Goal: Task Accomplishment & Management: Use online tool/utility

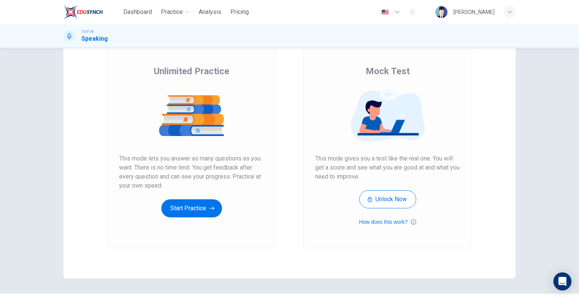
scroll to position [58, 0]
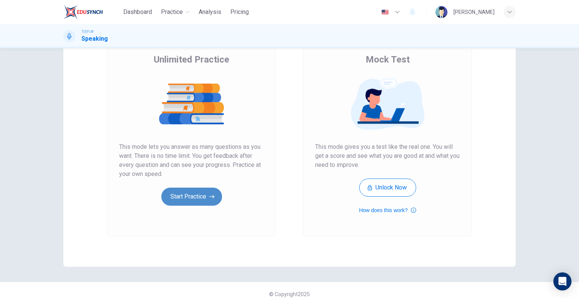
click at [185, 195] on button "Start Practice" at bounding box center [191, 197] width 61 height 18
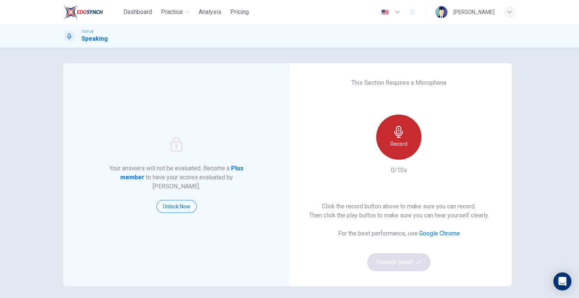
click at [395, 148] on h6 "Record" at bounding box center [398, 143] width 17 height 9
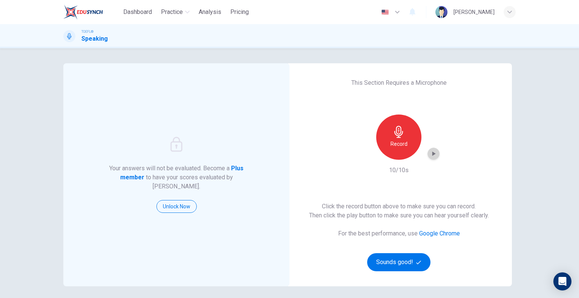
click at [432, 153] on icon "button" at bounding box center [433, 154] width 8 height 8
click at [390, 258] on button "Sounds good!" at bounding box center [398, 262] width 63 height 18
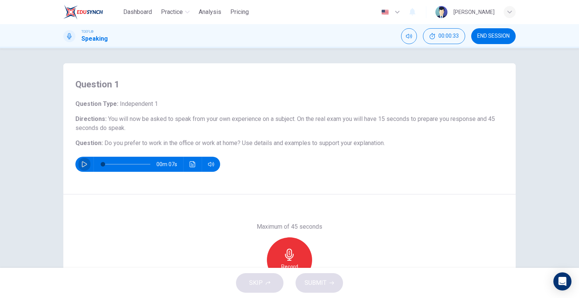
click at [81, 163] on icon "button" at bounding box center [84, 164] width 6 height 6
type input "0"
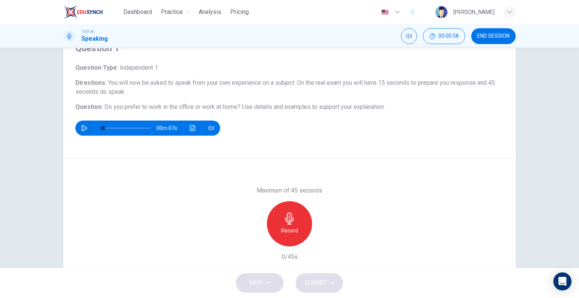
scroll to position [36, 0]
click at [291, 209] on div "Record" at bounding box center [289, 223] width 45 height 45
click at [291, 209] on div "Stop" at bounding box center [289, 223] width 45 height 45
click at [292, 215] on icon "button" at bounding box center [289, 218] width 12 height 12
click at [251, 240] on icon "button" at bounding box center [254, 240] width 7 height 7
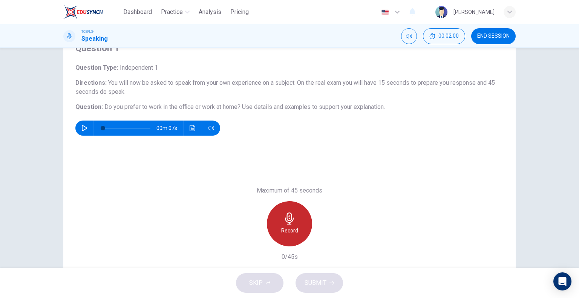
click at [294, 214] on div "Record" at bounding box center [289, 223] width 45 height 45
click at [294, 214] on div "Stop" at bounding box center [289, 223] width 45 height 45
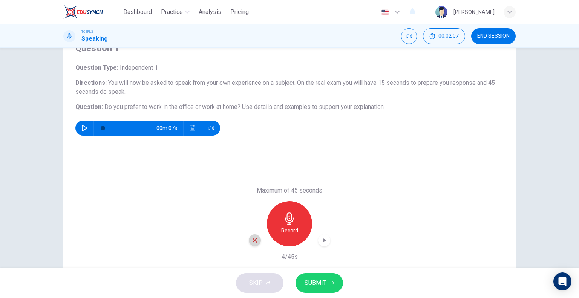
click at [251, 241] on icon "button" at bounding box center [254, 240] width 7 height 7
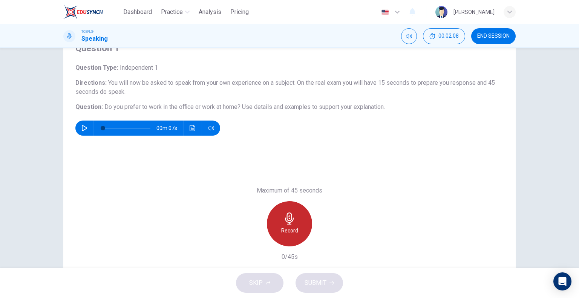
click at [288, 216] on icon "button" at bounding box center [289, 218] width 12 height 12
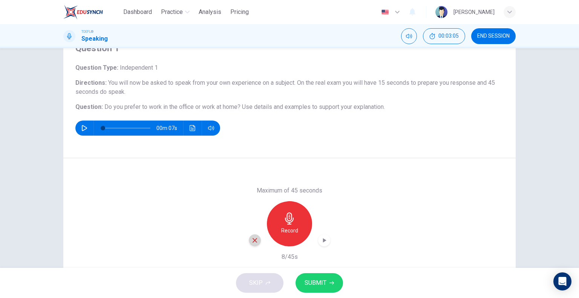
click at [251, 238] on icon "button" at bounding box center [254, 240] width 7 height 7
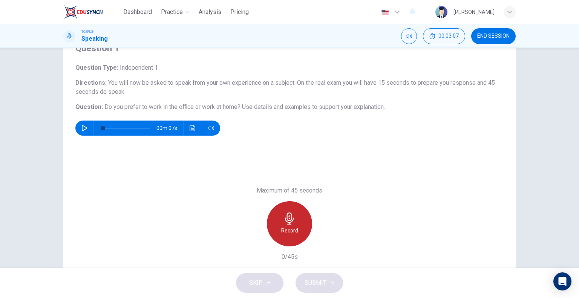
click at [289, 220] on icon "button" at bounding box center [289, 218] width 12 height 12
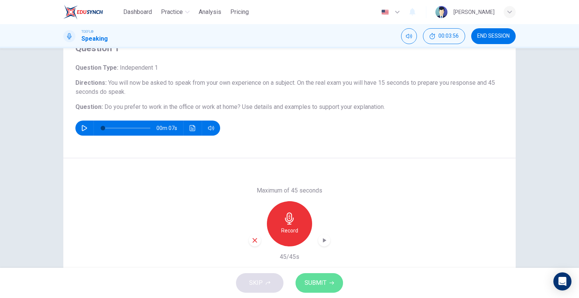
click at [316, 287] on span "SUBMIT" at bounding box center [315, 283] width 22 height 11
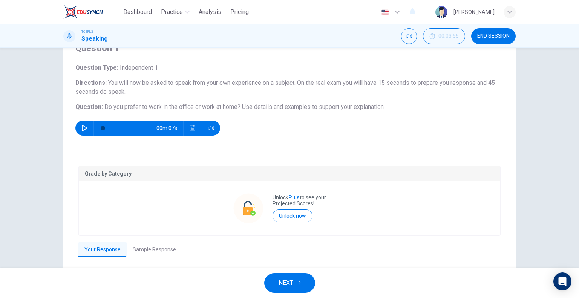
scroll to position [95, 0]
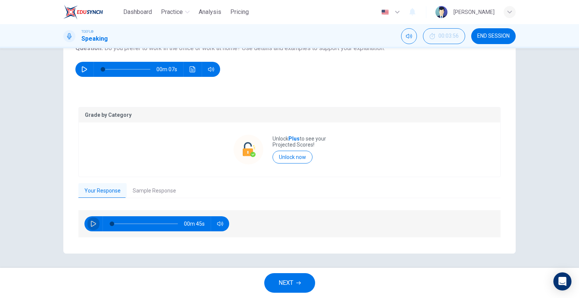
click at [90, 222] on icon "button" at bounding box center [93, 224] width 6 height 6
type input "13"
type input "0"
click at [157, 186] on button "Sample Response" at bounding box center [154, 191] width 55 height 16
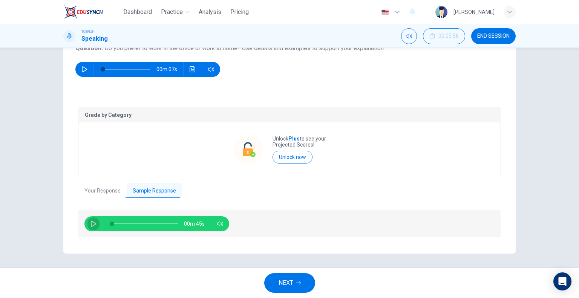
click at [88, 222] on button "button" at bounding box center [93, 223] width 12 height 15
type input "0"
click at [97, 188] on button "Your Response" at bounding box center [102, 191] width 48 height 16
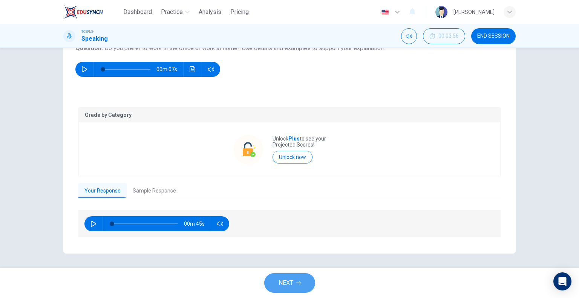
click at [297, 284] on icon "button" at bounding box center [298, 283] width 5 height 5
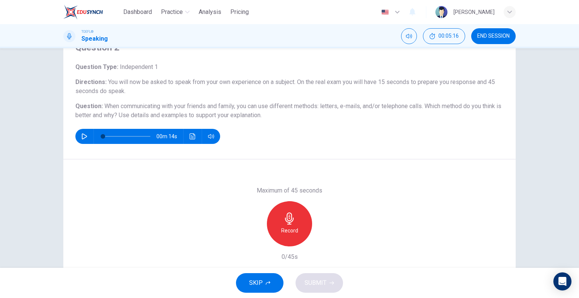
scroll to position [36, 0]
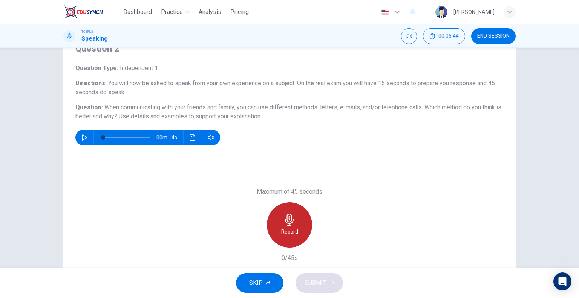
click at [294, 225] on div "Record" at bounding box center [289, 224] width 45 height 45
click at [294, 225] on div "Stop" at bounding box center [289, 224] width 45 height 45
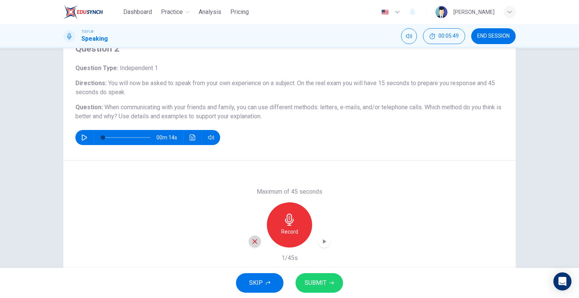
click at [251, 244] on icon "button" at bounding box center [254, 241] width 7 height 7
click at [276, 224] on div "Record" at bounding box center [289, 224] width 45 height 45
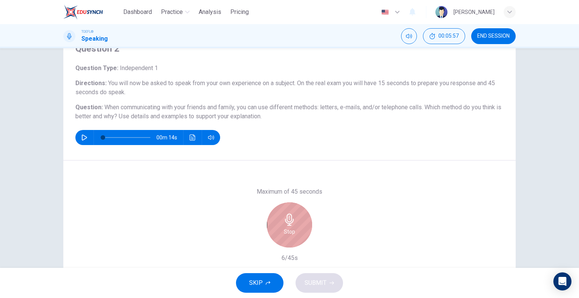
click at [289, 225] on icon "button" at bounding box center [289, 220] width 12 height 12
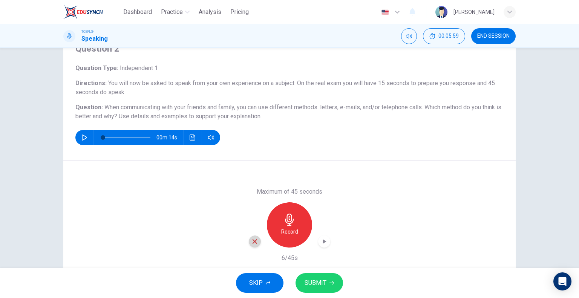
click at [251, 243] on icon "button" at bounding box center [254, 241] width 7 height 7
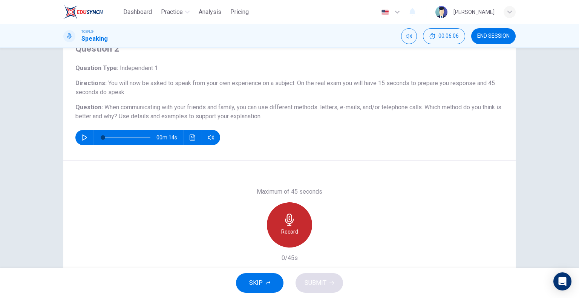
click at [293, 225] on icon "button" at bounding box center [289, 220] width 12 height 12
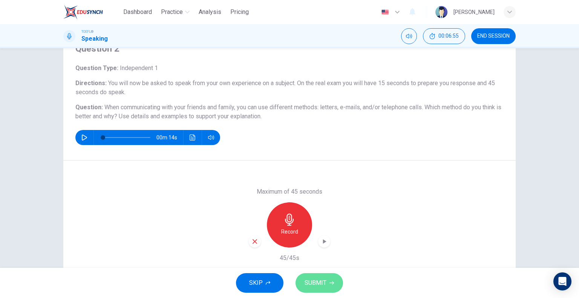
click at [322, 282] on span "SUBMIT" at bounding box center [315, 283] width 22 height 11
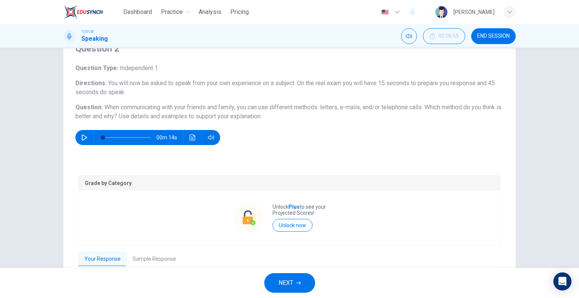
click at [164, 256] on button "Sample Response" at bounding box center [154, 259] width 55 height 16
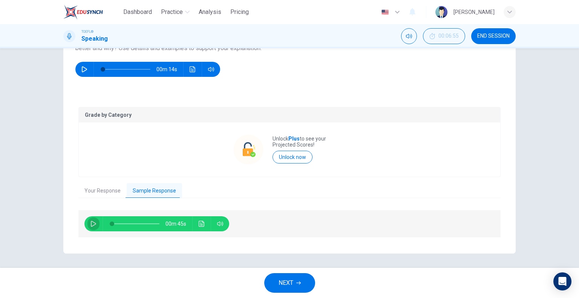
click at [91, 221] on icon "button" at bounding box center [93, 224] width 5 height 6
click at [202, 223] on icon "Click to see the audio transcription" at bounding box center [202, 224] width 6 height 6
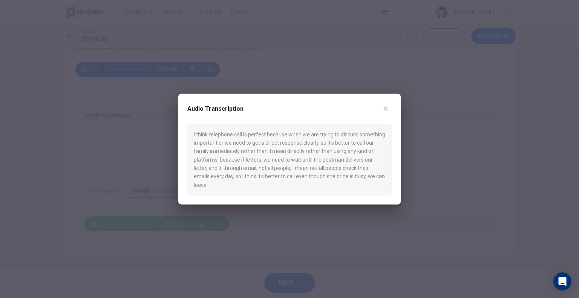
type input "0"
click at [384, 112] on icon "button" at bounding box center [385, 108] width 6 height 6
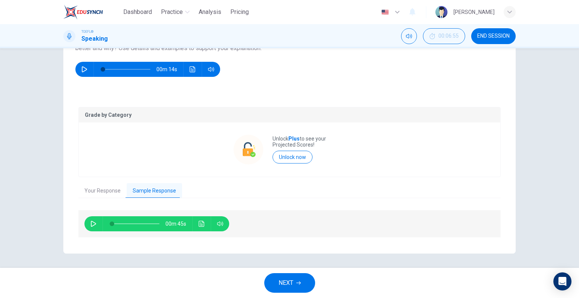
click at [293, 282] on button "NEXT" at bounding box center [289, 283] width 51 height 20
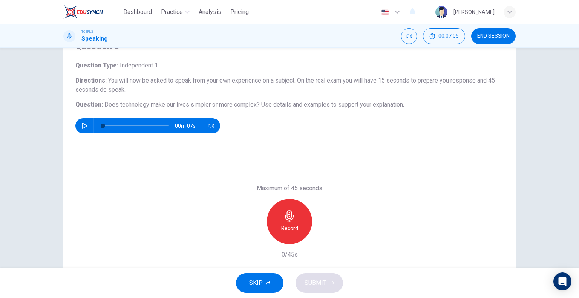
scroll to position [39, 0]
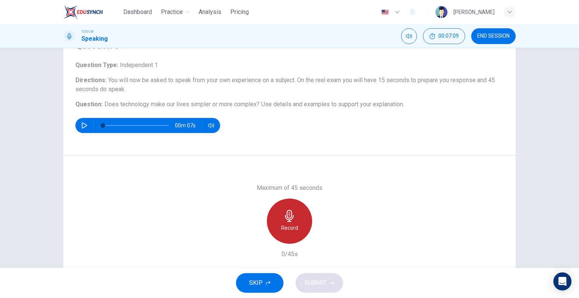
click at [289, 217] on icon "button" at bounding box center [289, 216] width 9 height 12
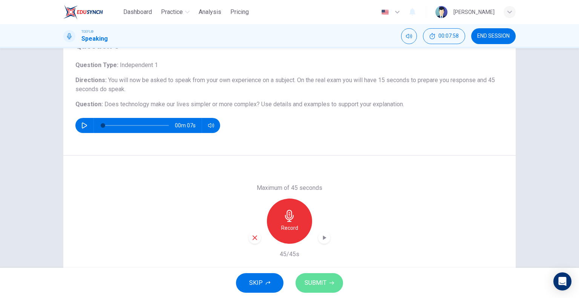
click at [316, 285] on span "SUBMIT" at bounding box center [315, 283] width 22 height 11
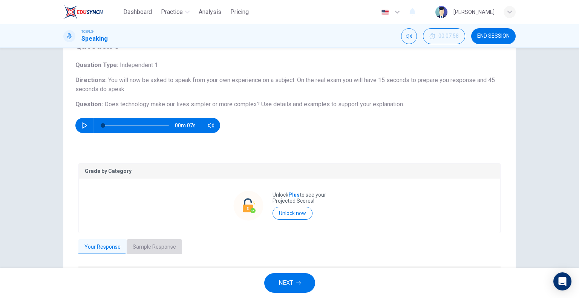
click at [153, 246] on button "Sample Response" at bounding box center [154, 247] width 55 height 16
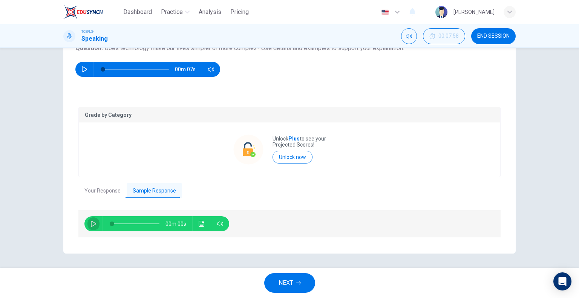
click at [90, 224] on icon "button" at bounding box center [93, 224] width 6 height 6
click at [91, 224] on icon "button" at bounding box center [93, 224] width 4 height 5
click at [91, 224] on icon "button" at bounding box center [93, 224] width 5 height 6
click at [199, 224] on icon "Click to see the audio transcription" at bounding box center [202, 224] width 6 height 6
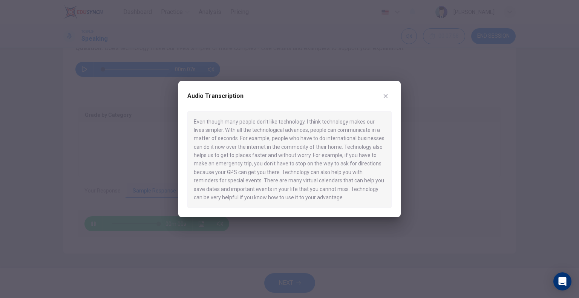
type input "0"
click at [387, 95] on icon "button" at bounding box center [386, 96] width 4 height 4
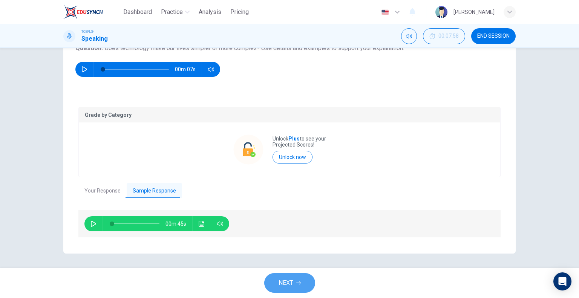
click at [292, 282] on span "NEXT" at bounding box center [285, 283] width 15 height 11
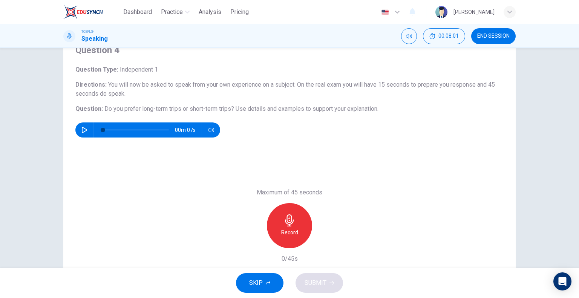
scroll to position [35, 0]
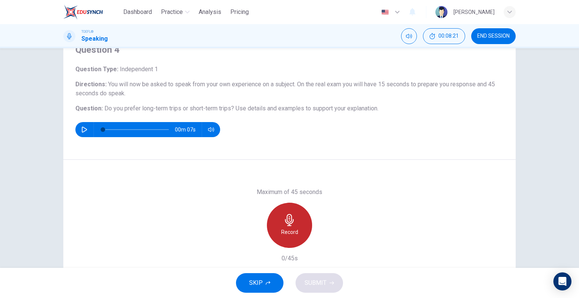
click at [286, 222] on icon "button" at bounding box center [289, 220] width 9 height 12
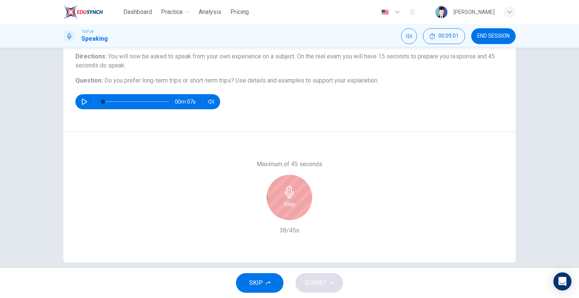
scroll to position [72, 0]
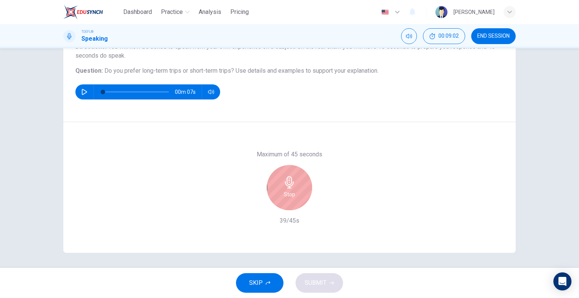
click at [291, 186] on icon "button" at bounding box center [289, 182] width 12 height 12
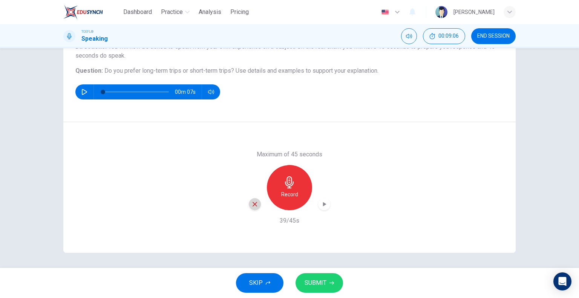
click at [251, 202] on icon "button" at bounding box center [254, 204] width 7 height 7
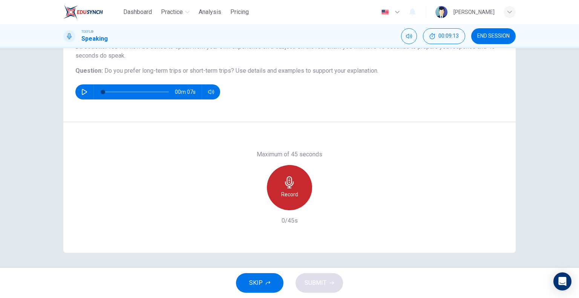
click at [289, 188] on div "Record" at bounding box center [289, 187] width 45 height 45
click at [294, 185] on div "Stop" at bounding box center [289, 187] width 45 height 45
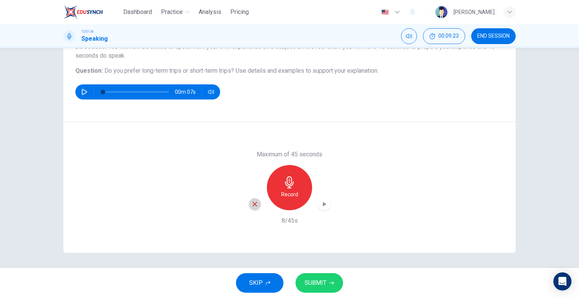
click at [252, 209] on div "button" at bounding box center [255, 204] width 12 height 12
click at [214, 10] on span "Analysis" at bounding box center [210, 12] width 23 height 9
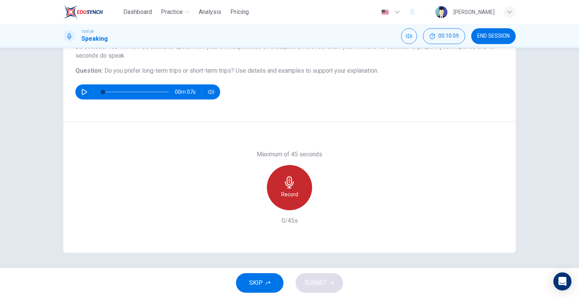
click at [291, 179] on icon "button" at bounding box center [289, 182] width 12 height 12
click at [281, 190] on h6 "Record" at bounding box center [289, 194] width 17 height 9
click at [281, 190] on div "Stop" at bounding box center [289, 187] width 45 height 45
click at [281, 190] on h6 "Record" at bounding box center [289, 194] width 17 height 9
click at [281, 190] on div "Stop" at bounding box center [289, 187] width 45 height 45
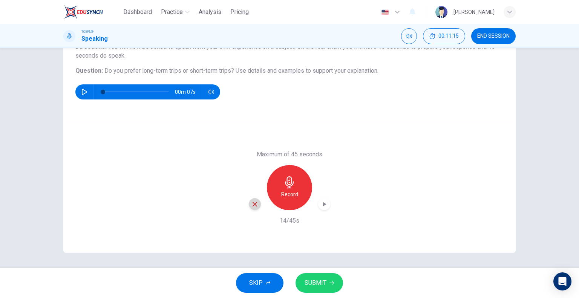
click at [254, 202] on icon "button" at bounding box center [254, 204] width 7 height 7
click at [283, 177] on icon "button" at bounding box center [289, 182] width 12 height 12
click at [249, 202] on div "button" at bounding box center [255, 204] width 12 height 12
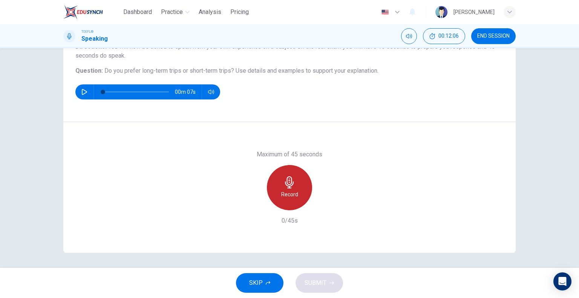
click at [288, 194] on h6 "Record" at bounding box center [289, 194] width 17 height 9
click at [288, 194] on h6 "Stop" at bounding box center [289, 194] width 11 height 9
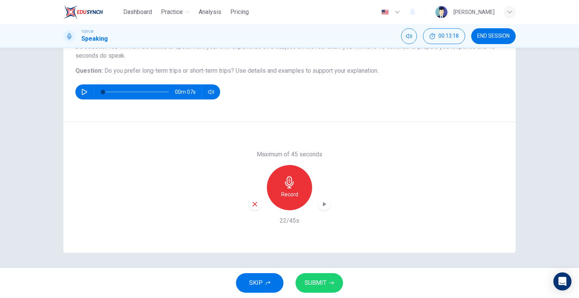
click at [251, 205] on icon "button" at bounding box center [254, 204] width 7 height 7
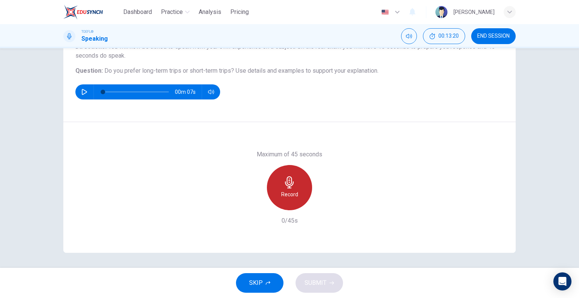
click at [287, 189] on div "Record" at bounding box center [289, 187] width 45 height 45
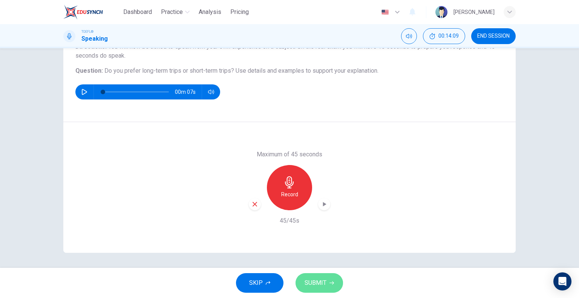
click at [321, 283] on span "SUBMIT" at bounding box center [315, 283] width 22 height 11
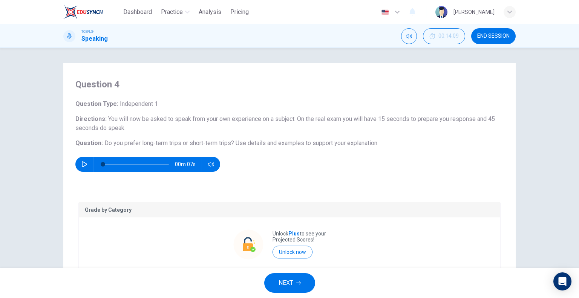
scroll to position [95, 0]
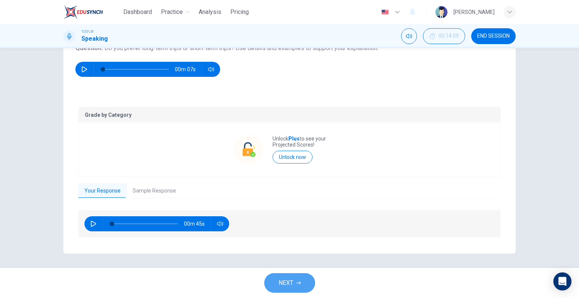
click at [292, 280] on span "NEXT" at bounding box center [285, 283] width 15 height 11
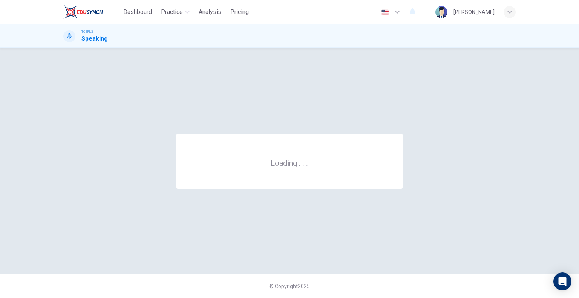
scroll to position [0, 0]
